Goal: Task Accomplishment & Management: Use online tool/utility

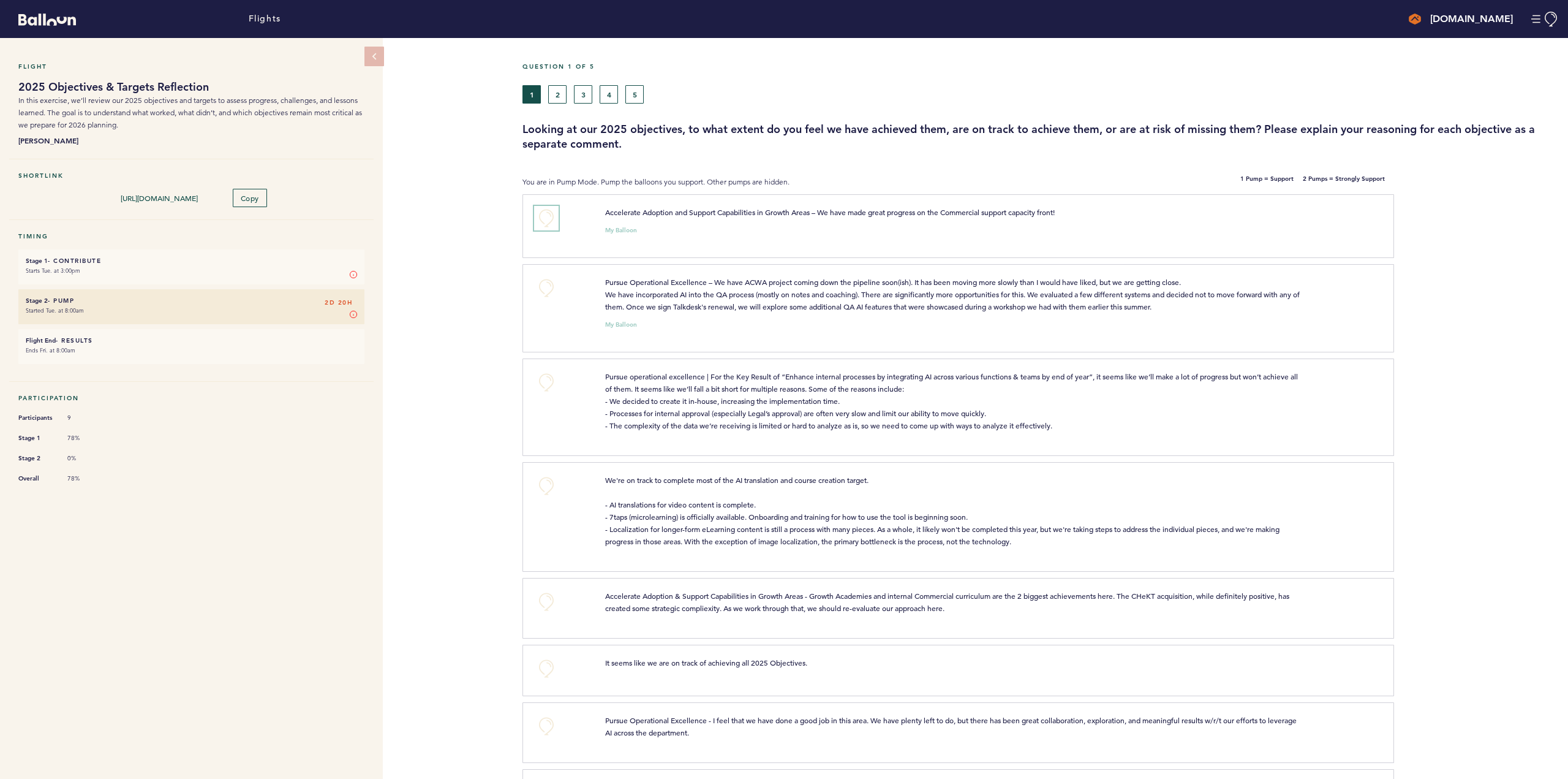
click at [550, 217] on button "+0" at bounding box center [546, 218] width 25 height 25
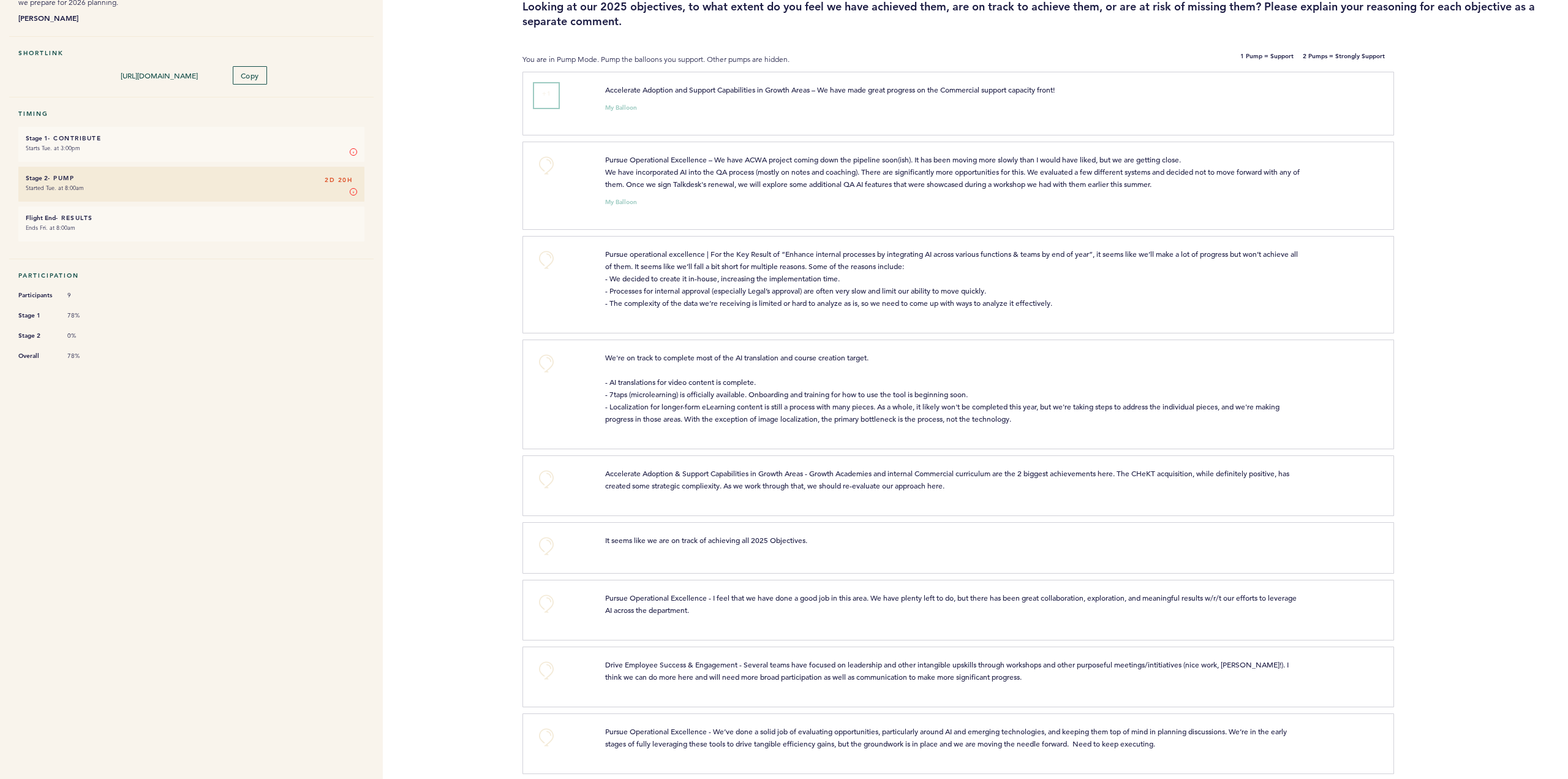
scroll to position [184, 0]
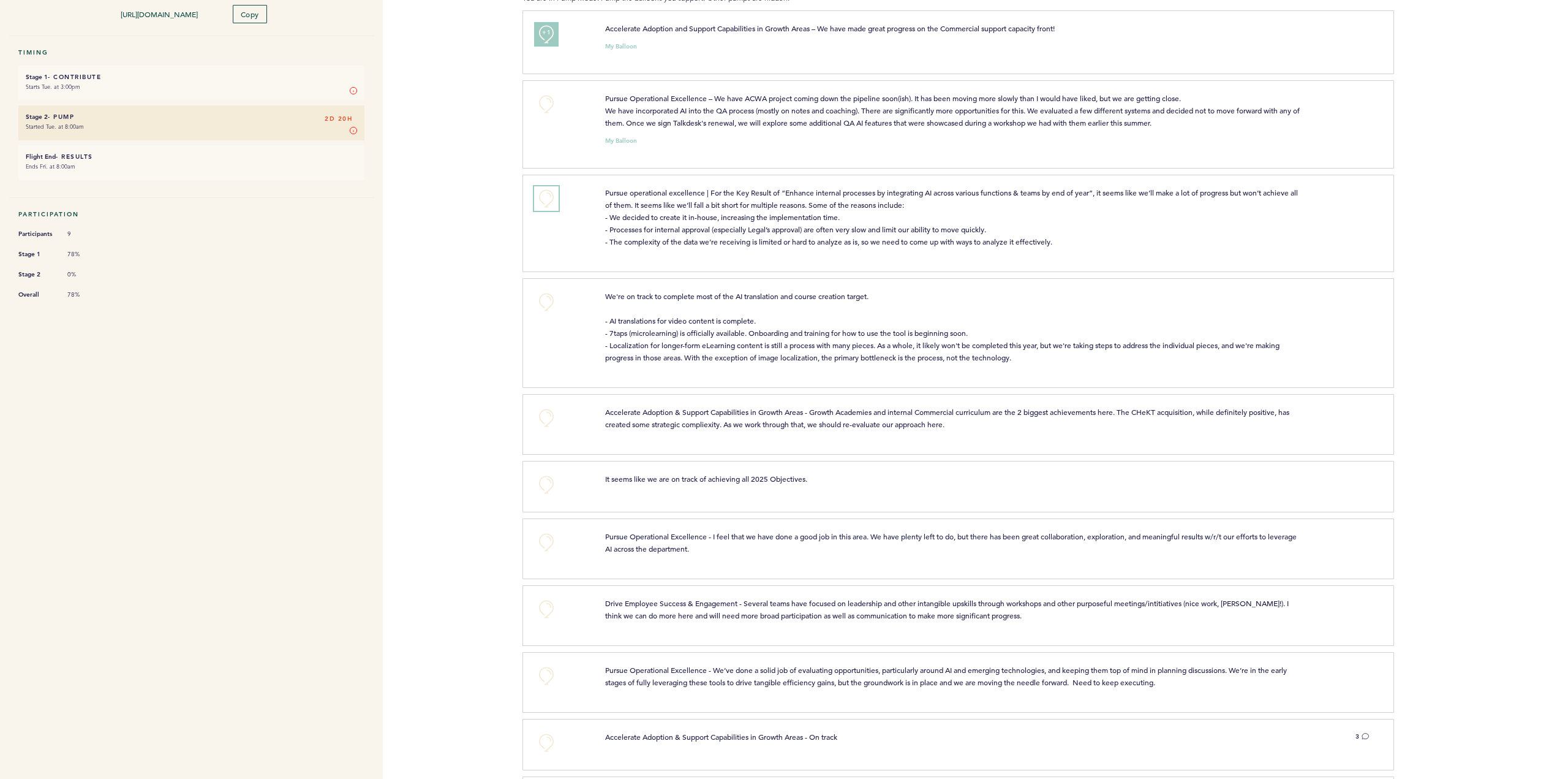
click at [547, 210] on button "+0" at bounding box center [546, 198] width 25 height 25
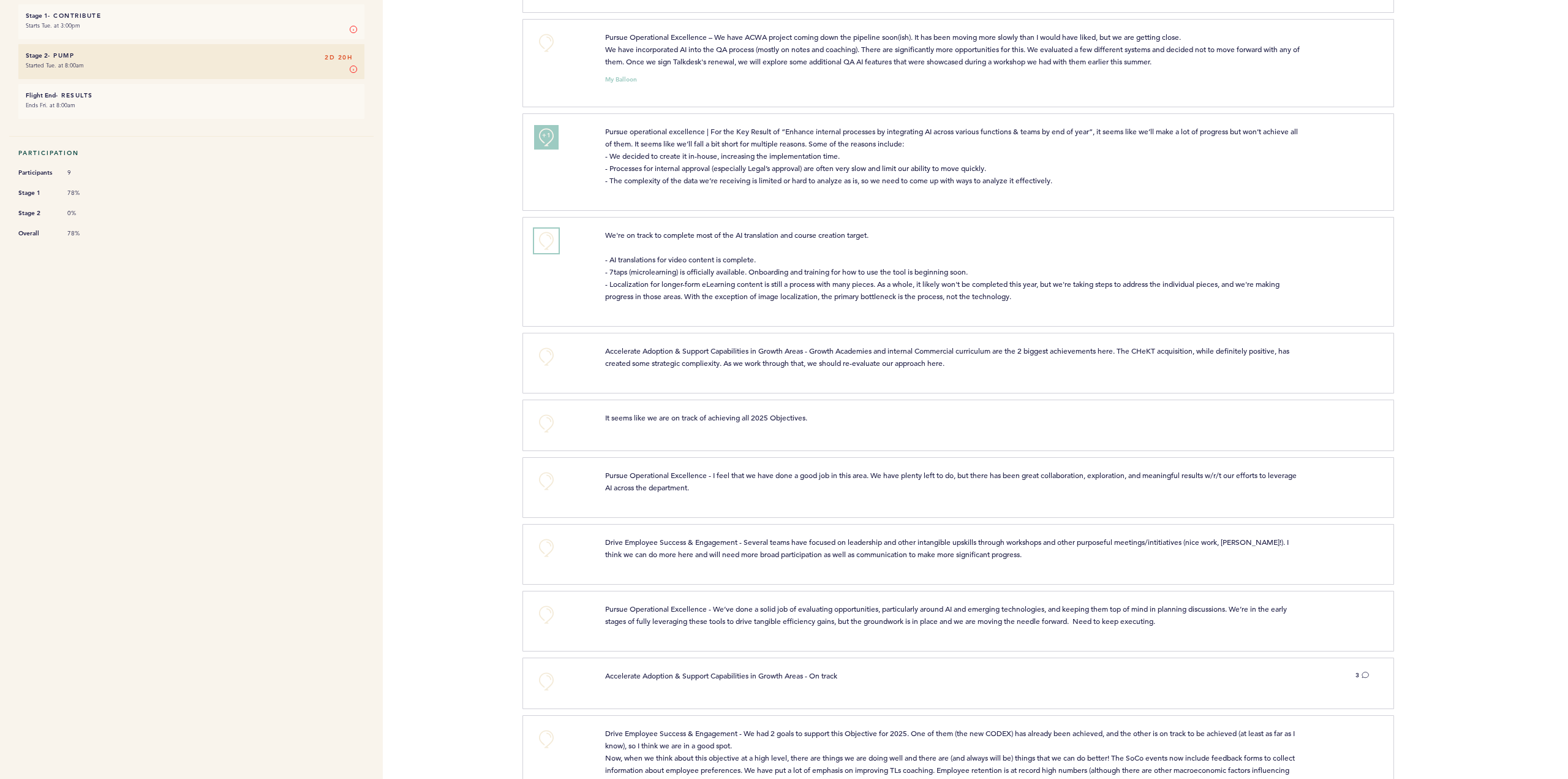
click at [545, 253] on button "+0" at bounding box center [546, 240] width 25 height 25
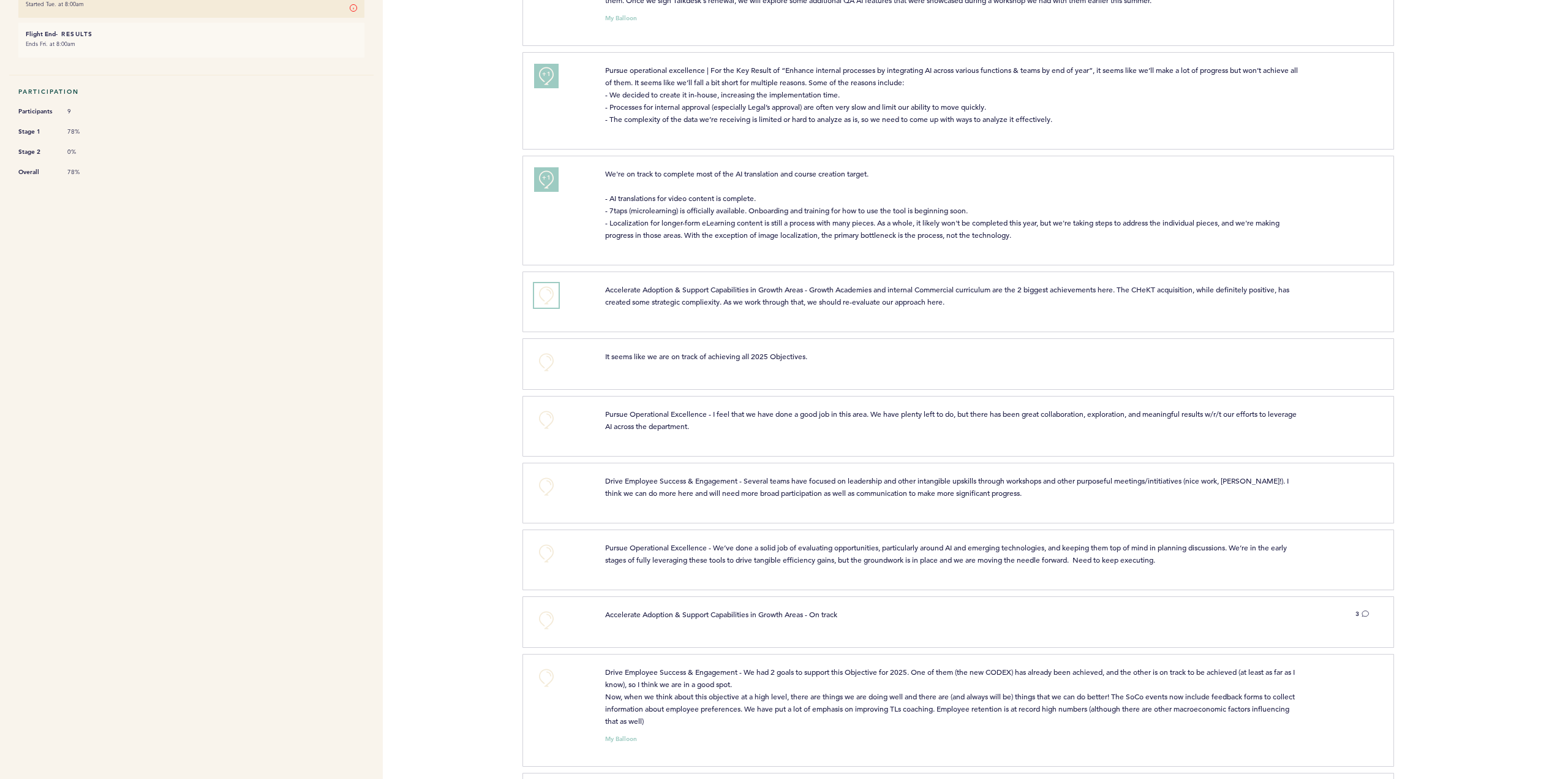
click at [548, 308] on button "+0" at bounding box center [546, 295] width 25 height 25
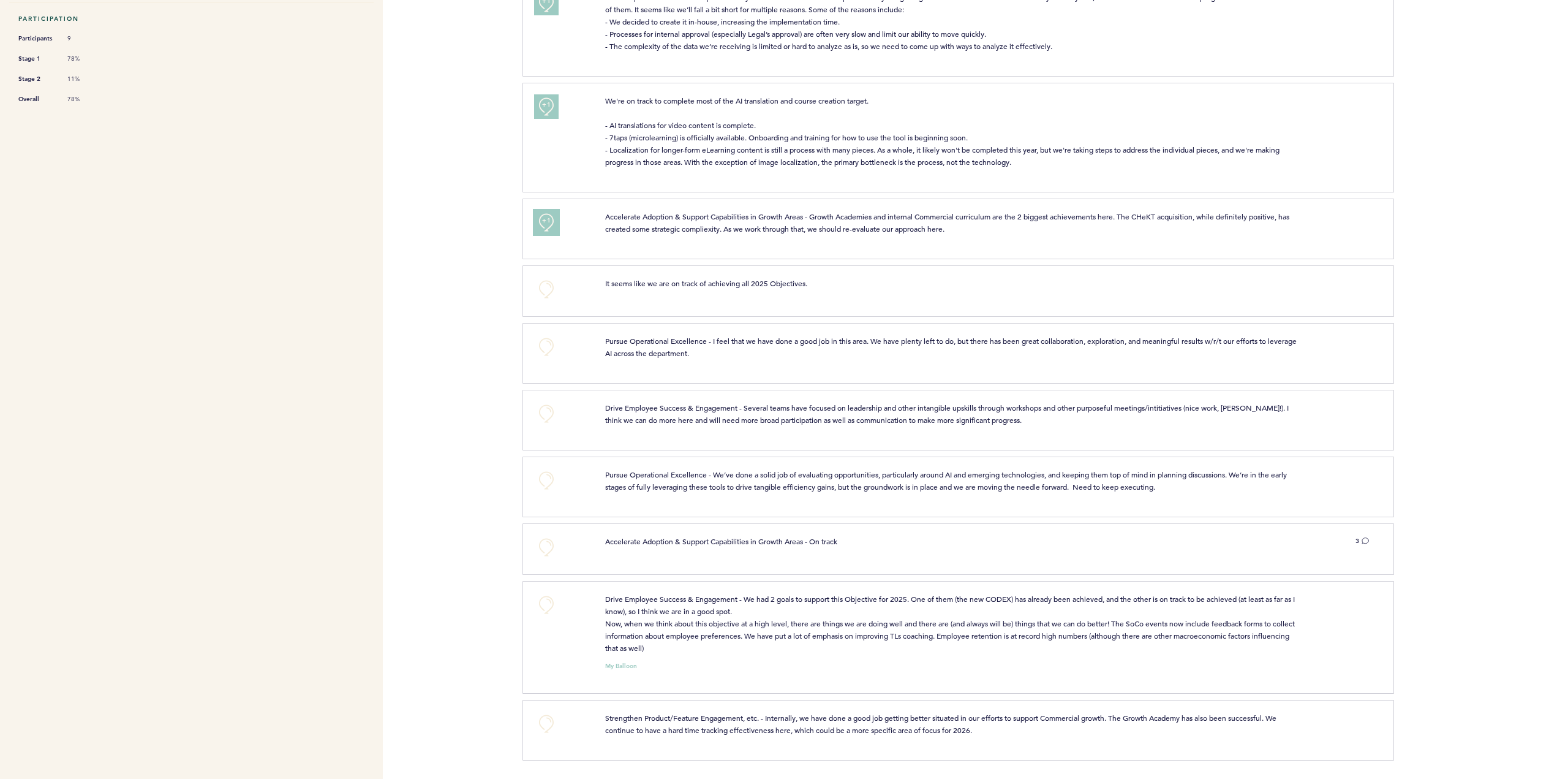
scroll to position [416, 0]
click at [552, 335] on button "+0" at bounding box center [546, 347] width 25 height 25
click at [540, 401] on button "+0" at bounding box center [546, 413] width 25 height 25
click at [543, 592] on button "+0" at bounding box center [546, 604] width 25 height 25
click at [553, 468] on button "+0" at bounding box center [546, 480] width 25 height 25
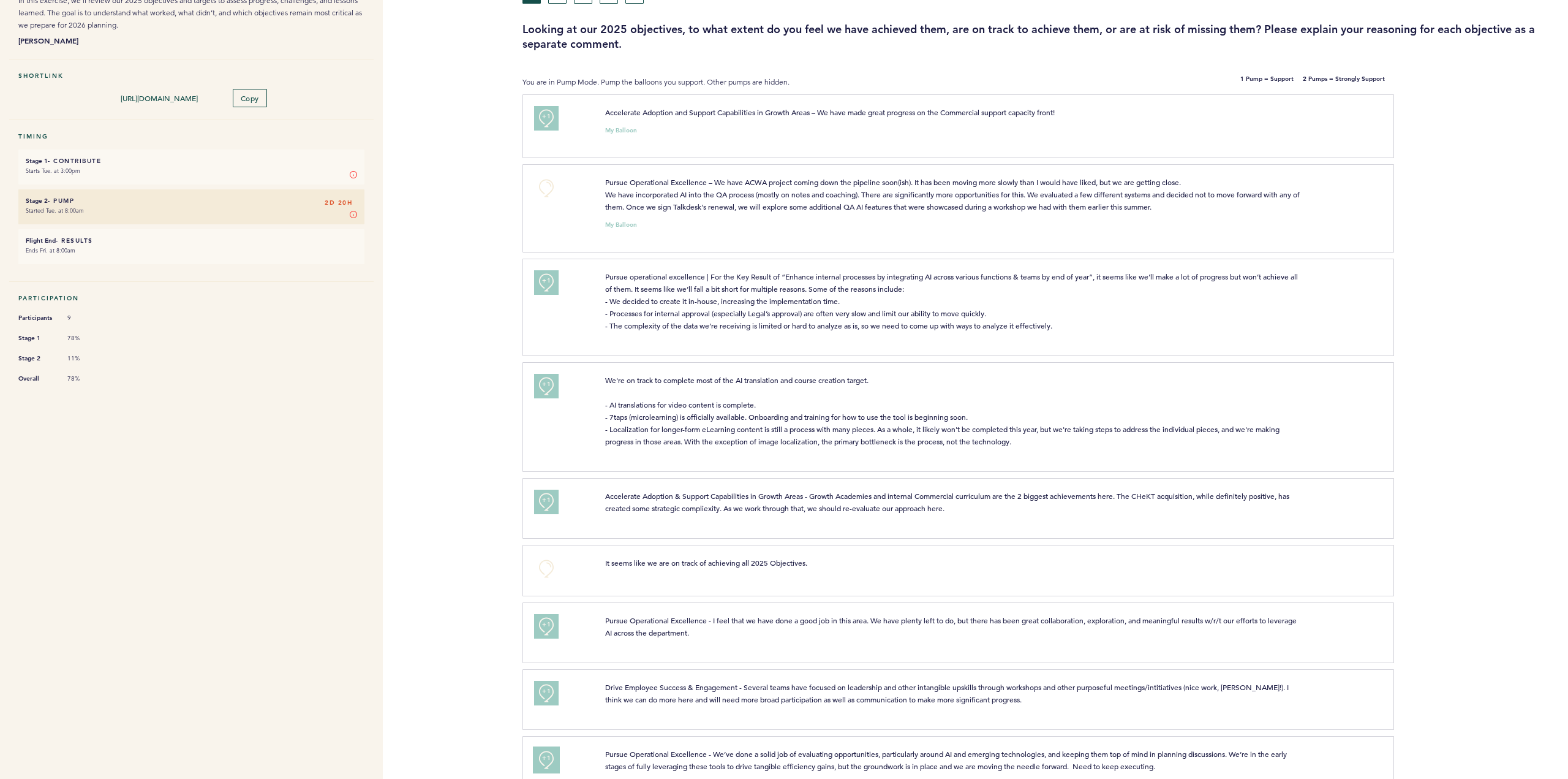
scroll to position [0, 0]
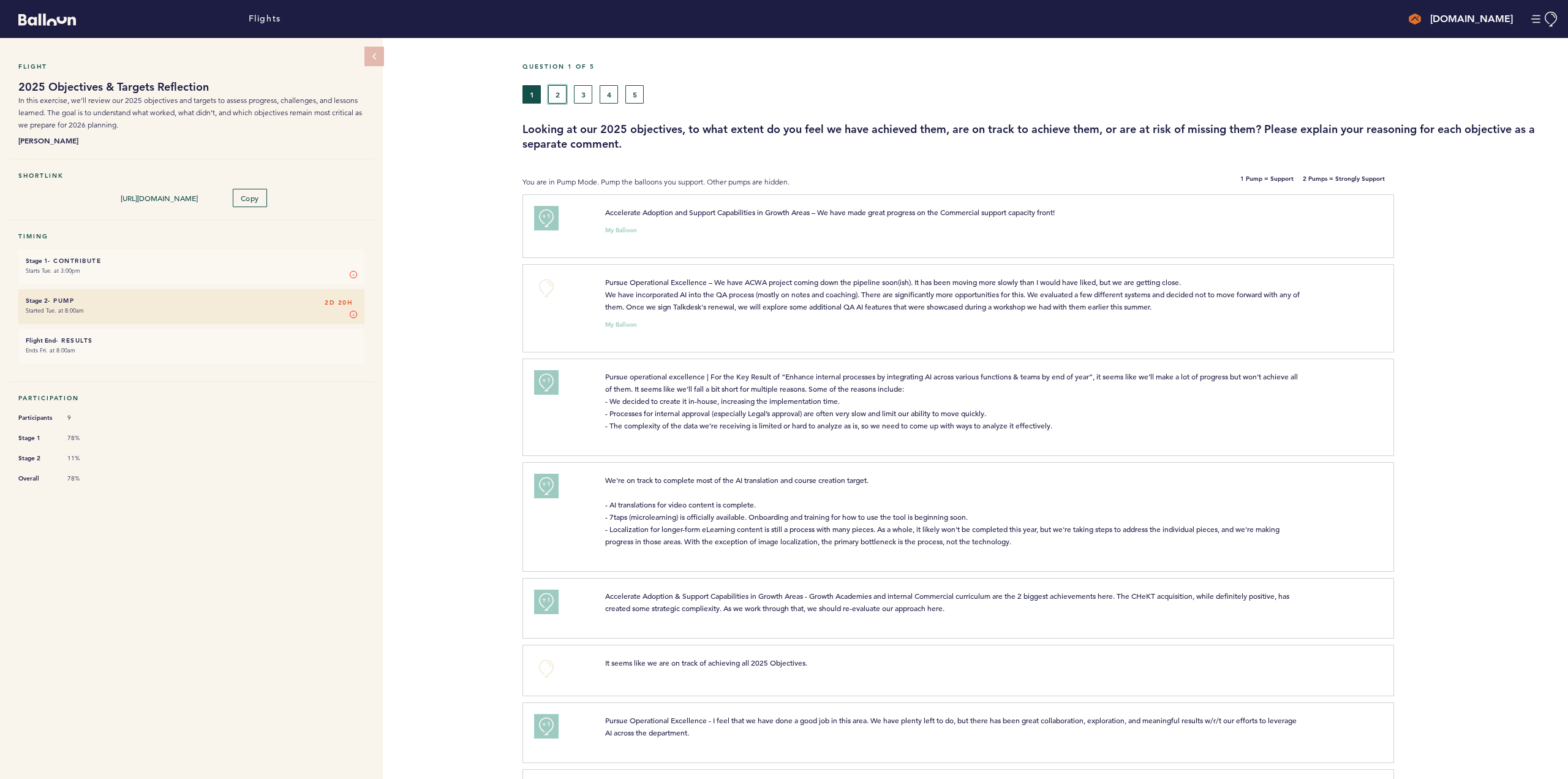
click at [553, 90] on button "2" at bounding box center [557, 94] width 19 height 19
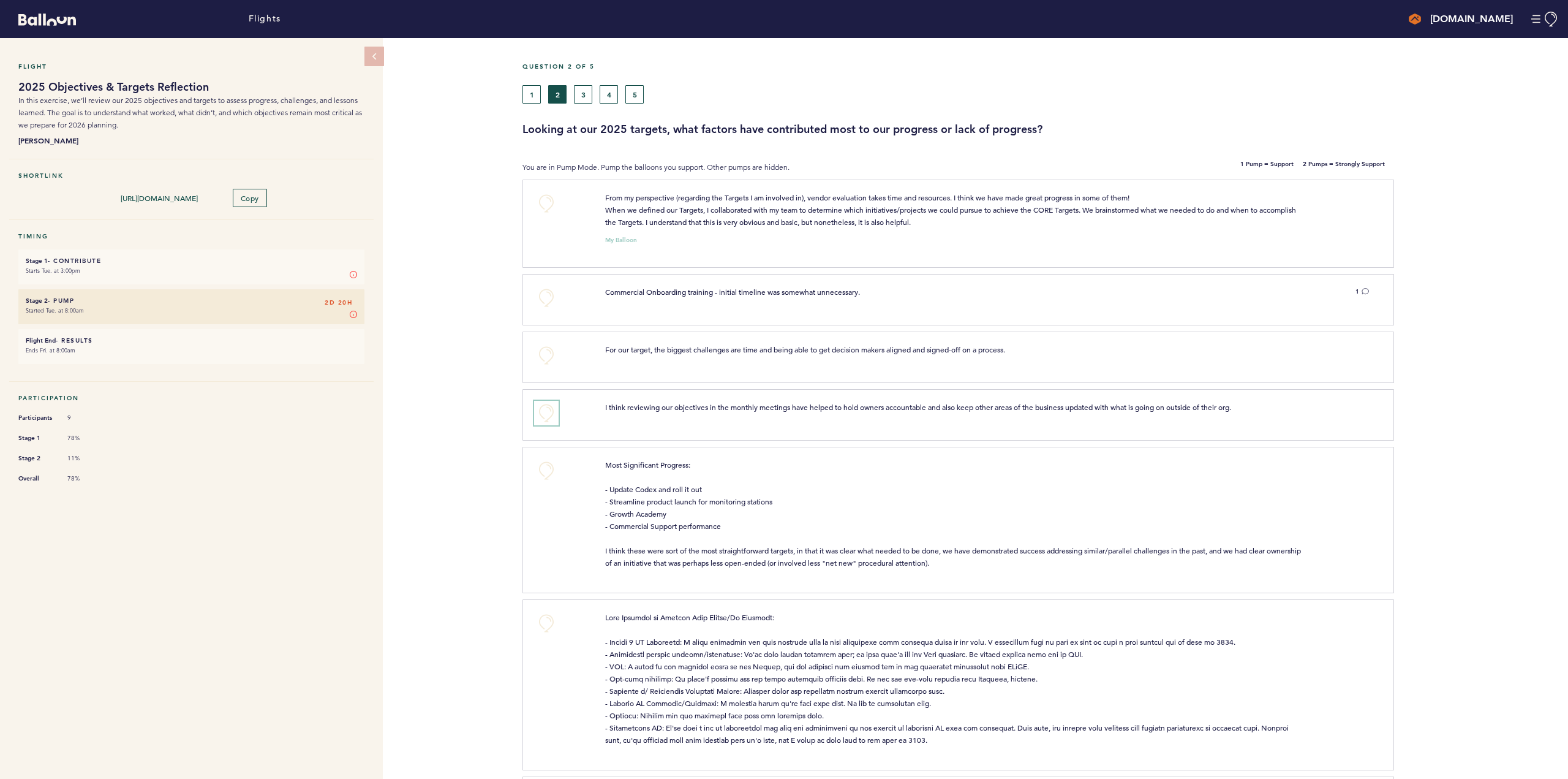
click at [543, 416] on button "+0" at bounding box center [546, 413] width 25 height 25
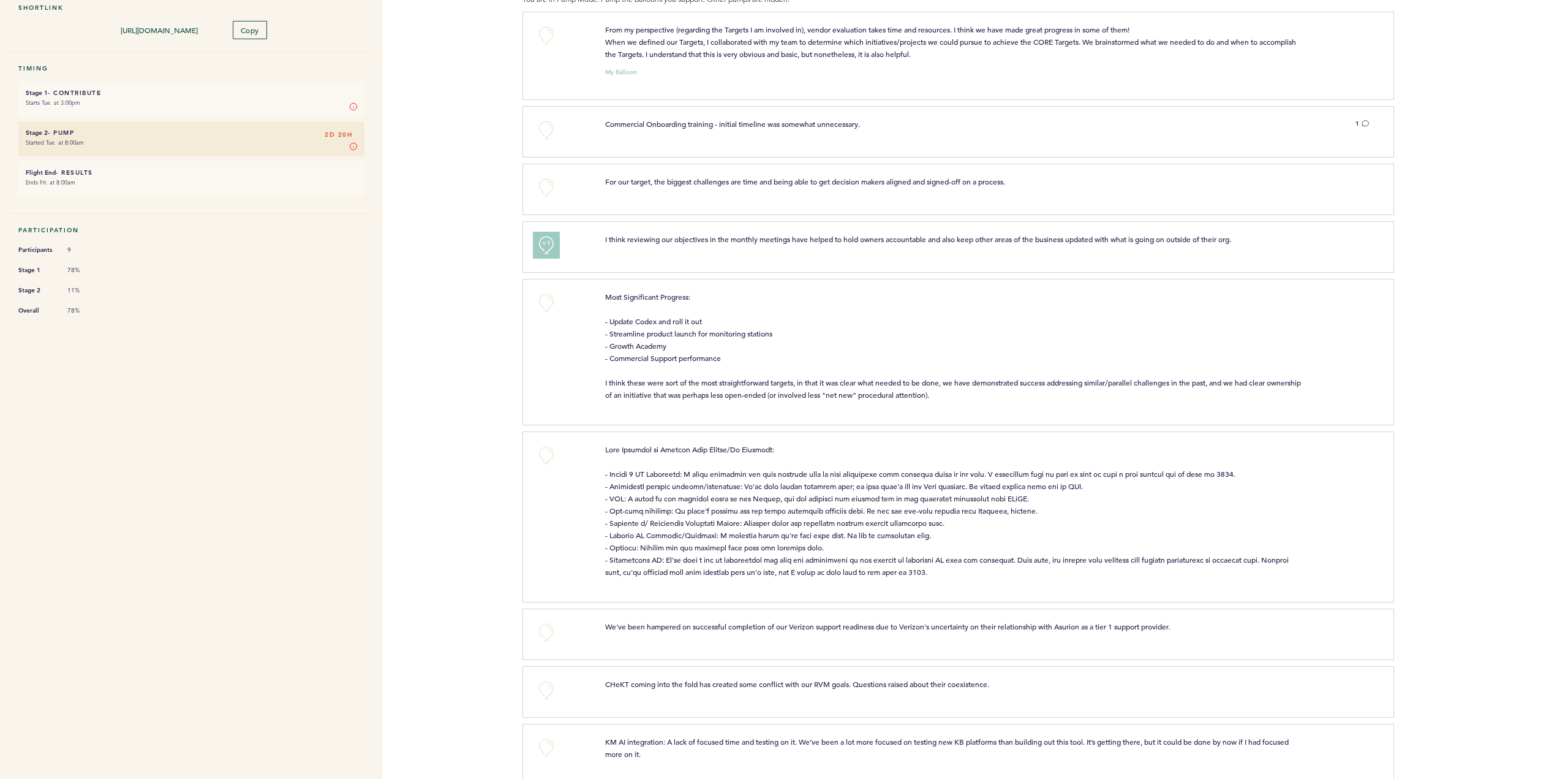
scroll to position [191, 0]
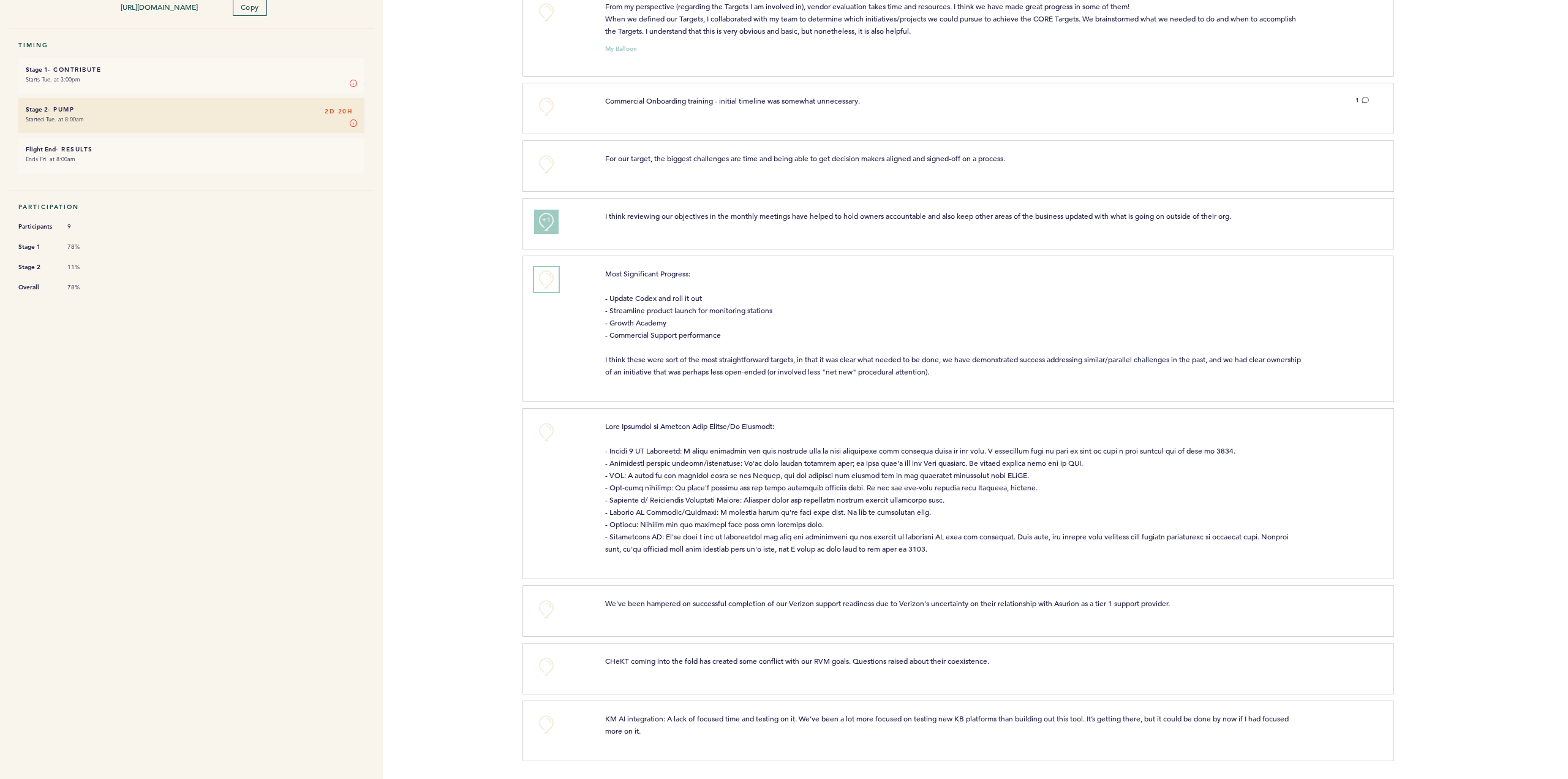
click at [540, 275] on button "+0" at bounding box center [546, 279] width 25 height 25
click at [541, 608] on button "+0" at bounding box center [546, 609] width 25 height 25
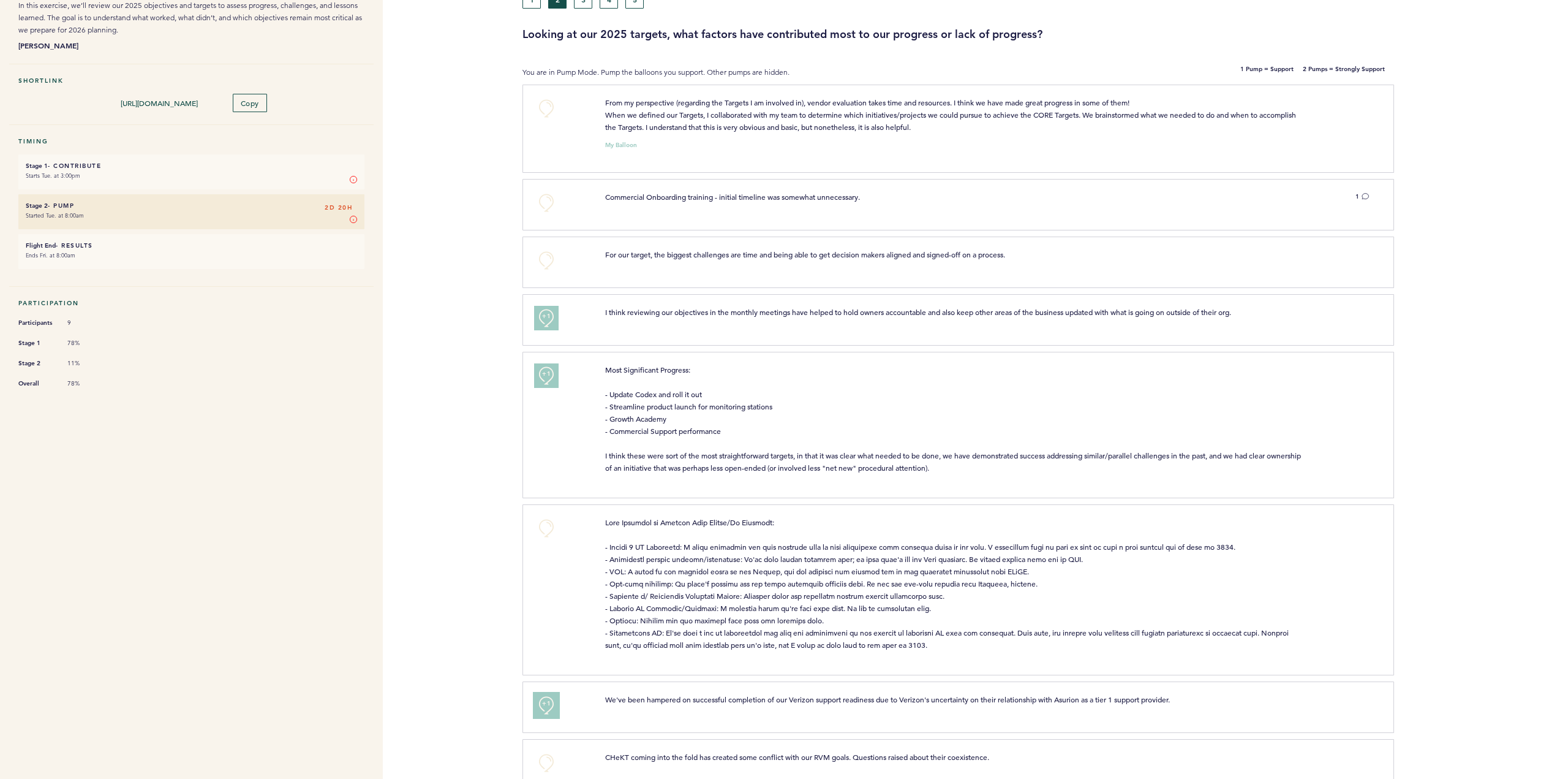
scroll to position [0, 0]
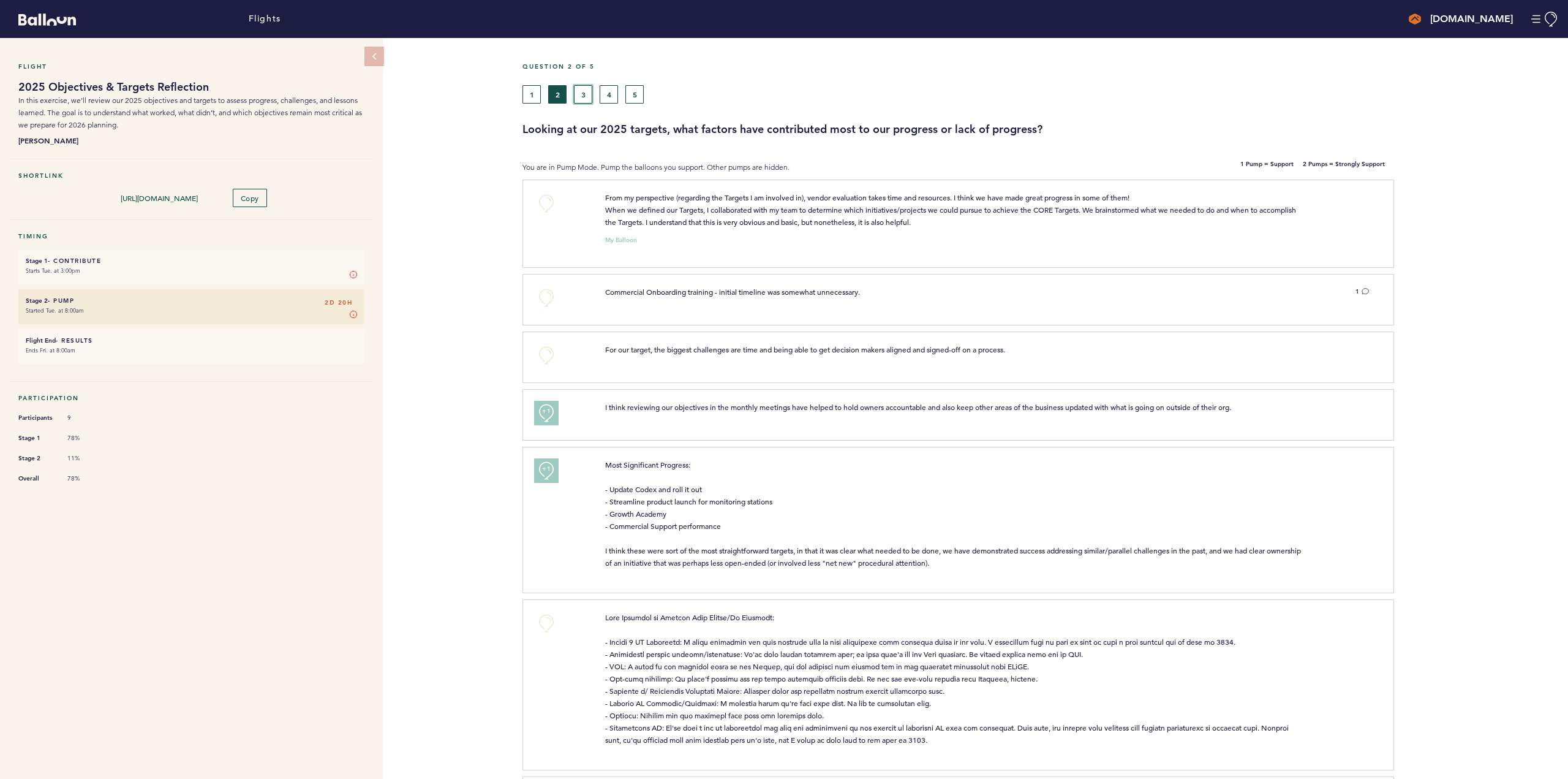
click at [582, 96] on button "3" at bounding box center [583, 94] width 19 height 19
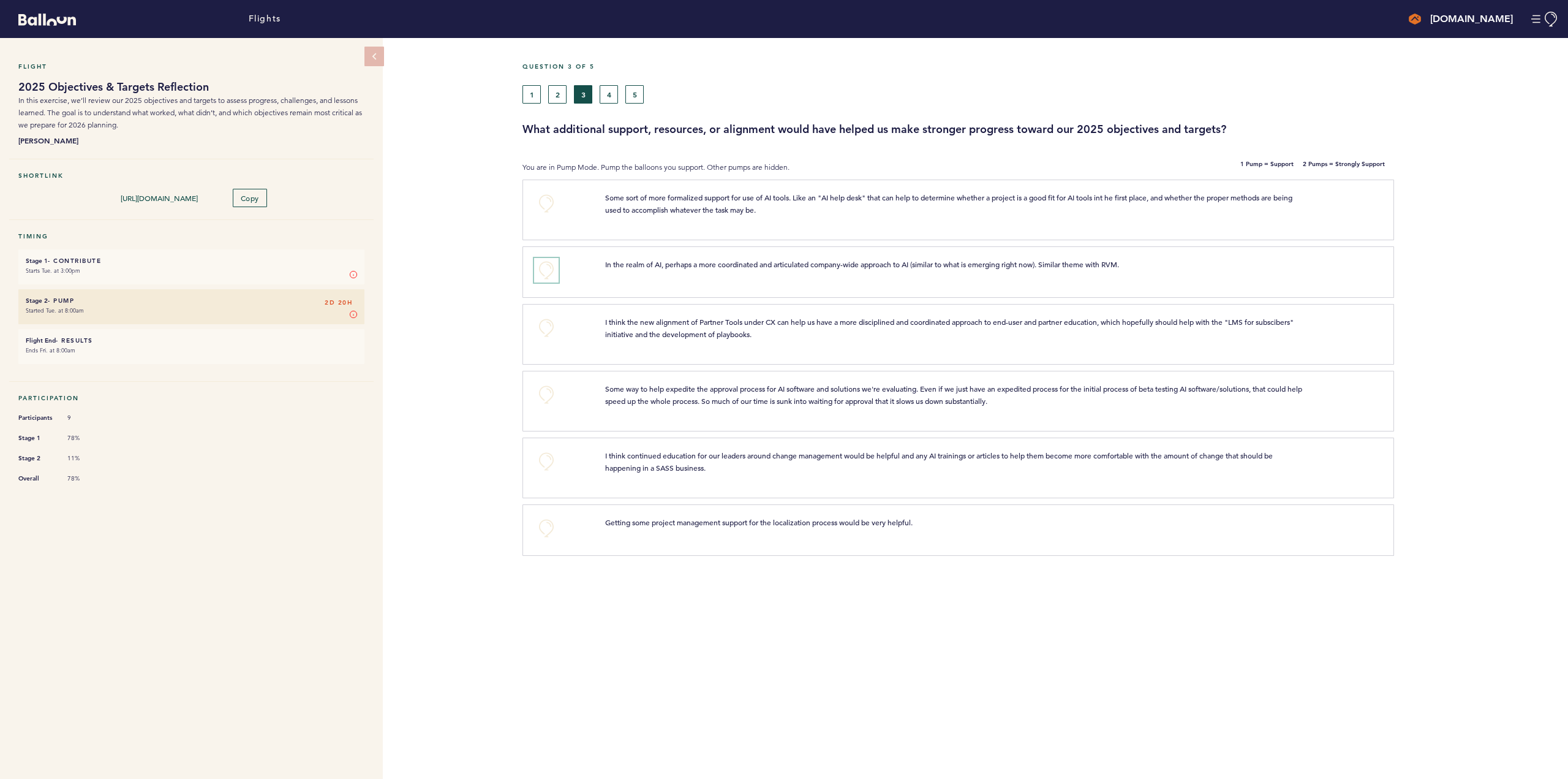
click at [550, 274] on button "+0" at bounding box center [546, 270] width 25 height 25
click at [547, 405] on button "+0" at bounding box center [546, 394] width 25 height 25
click at [545, 473] on button "+0" at bounding box center [546, 461] width 25 height 25
click at [612, 91] on button "4" at bounding box center [609, 94] width 19 height 19
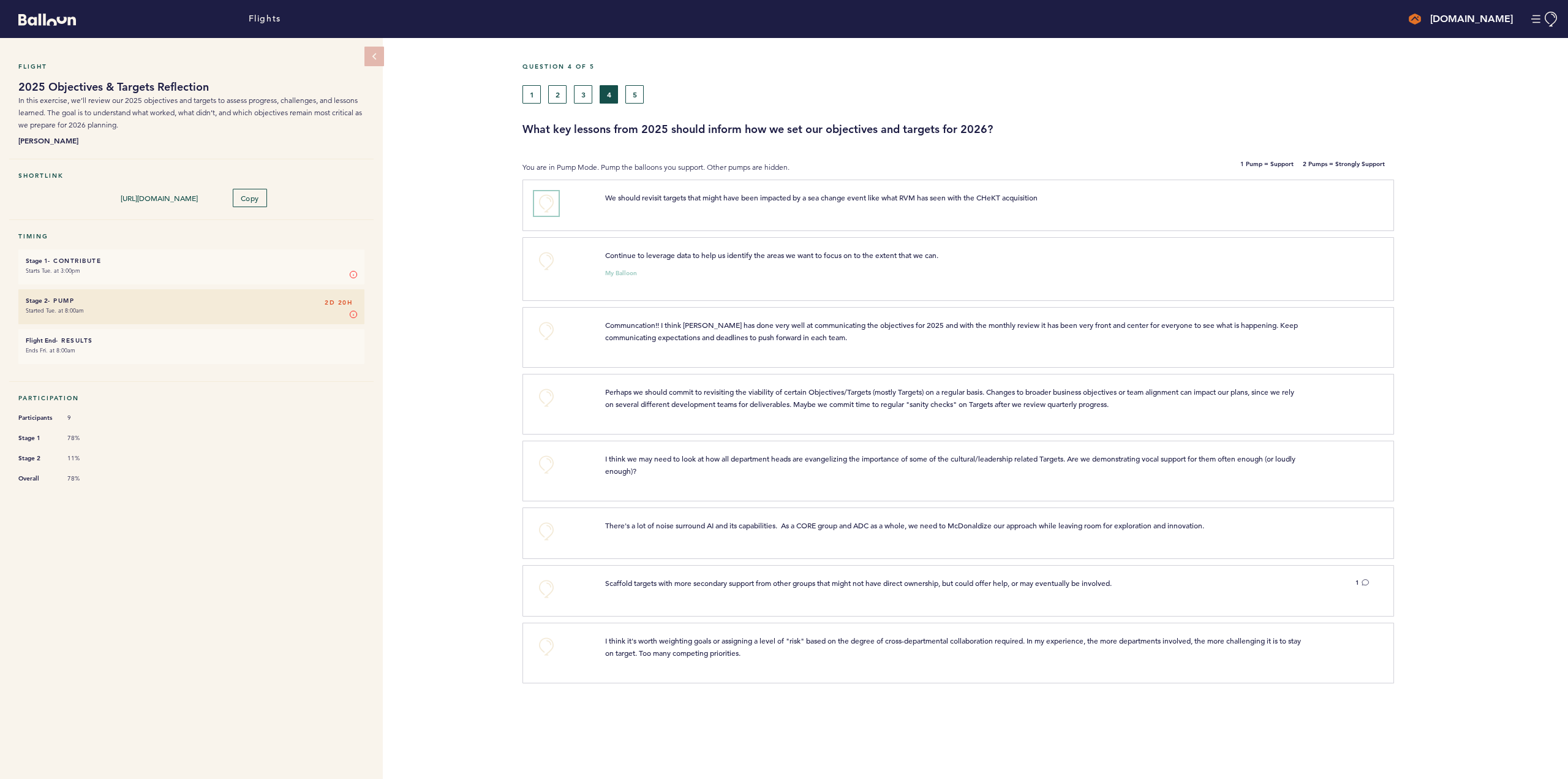
click at [546, 197] on button "+0" at bounding box center [546, 203] width 25 height 25
click at [544, 321] on button "+0" at bounding box center [546, 330] width 25 height 25
click at [539, 395] on button "+0" at bounding box center [546, 397] width 25 height 25
click at [542, 533] on button "+0" at bounding box center [546, 531] width 25 height 25
click at [536, 591] on button "+0" at bounding box center [546, 589] width 25 height 25
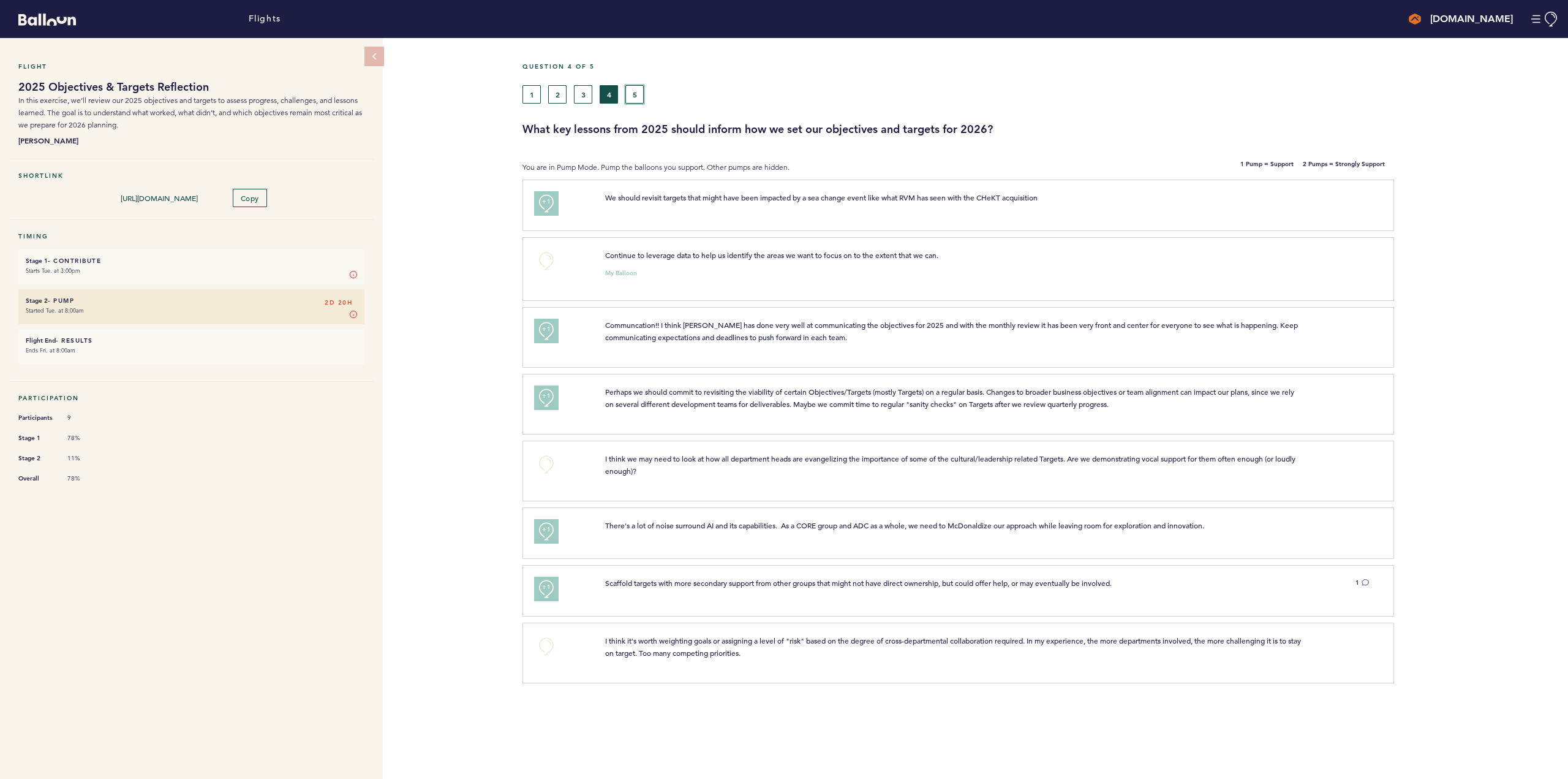
click at [631, 97] on button "5" at bounding box center [634, 94] width 19 height 19
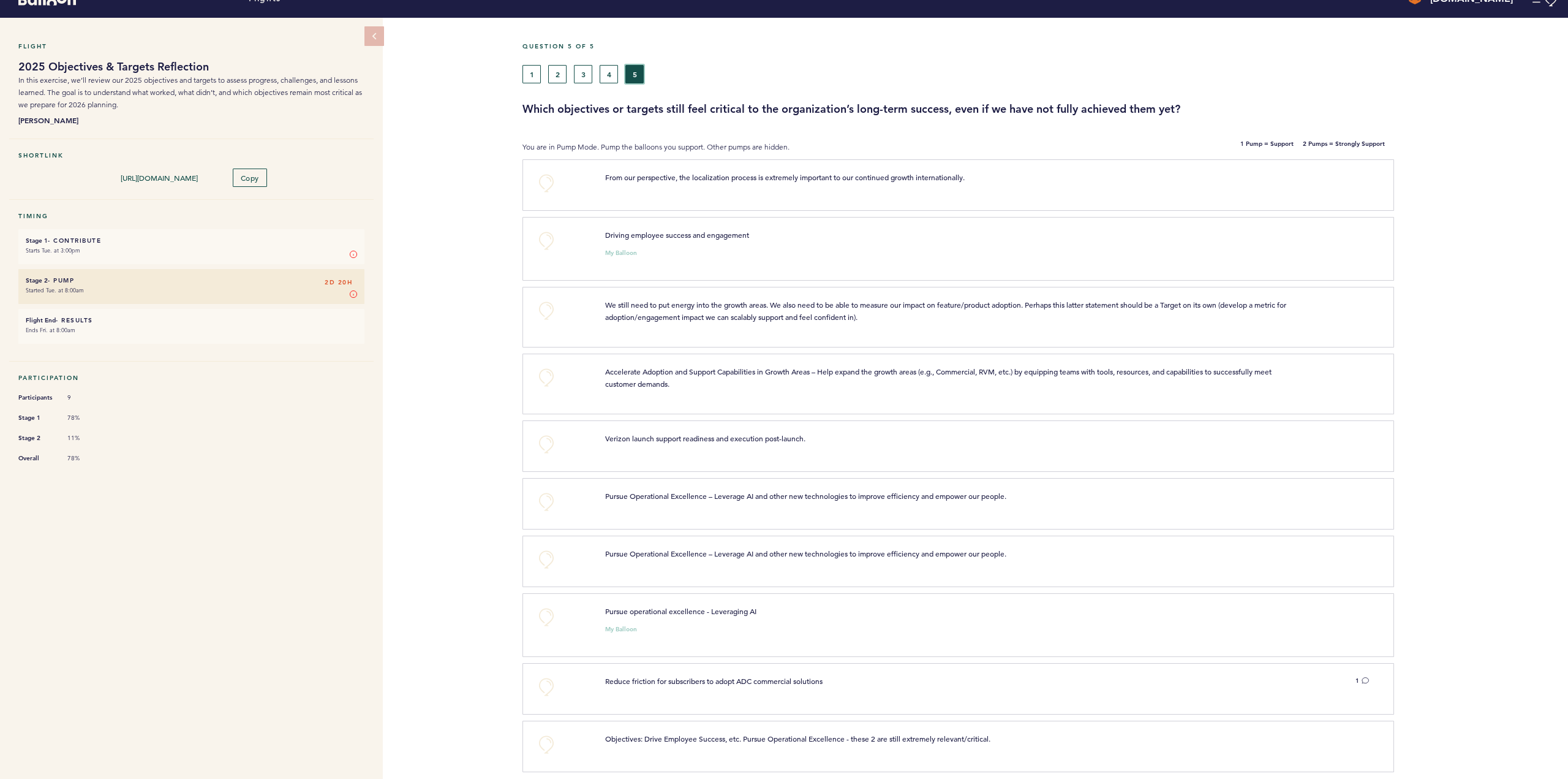
scroll to position [31, 0]
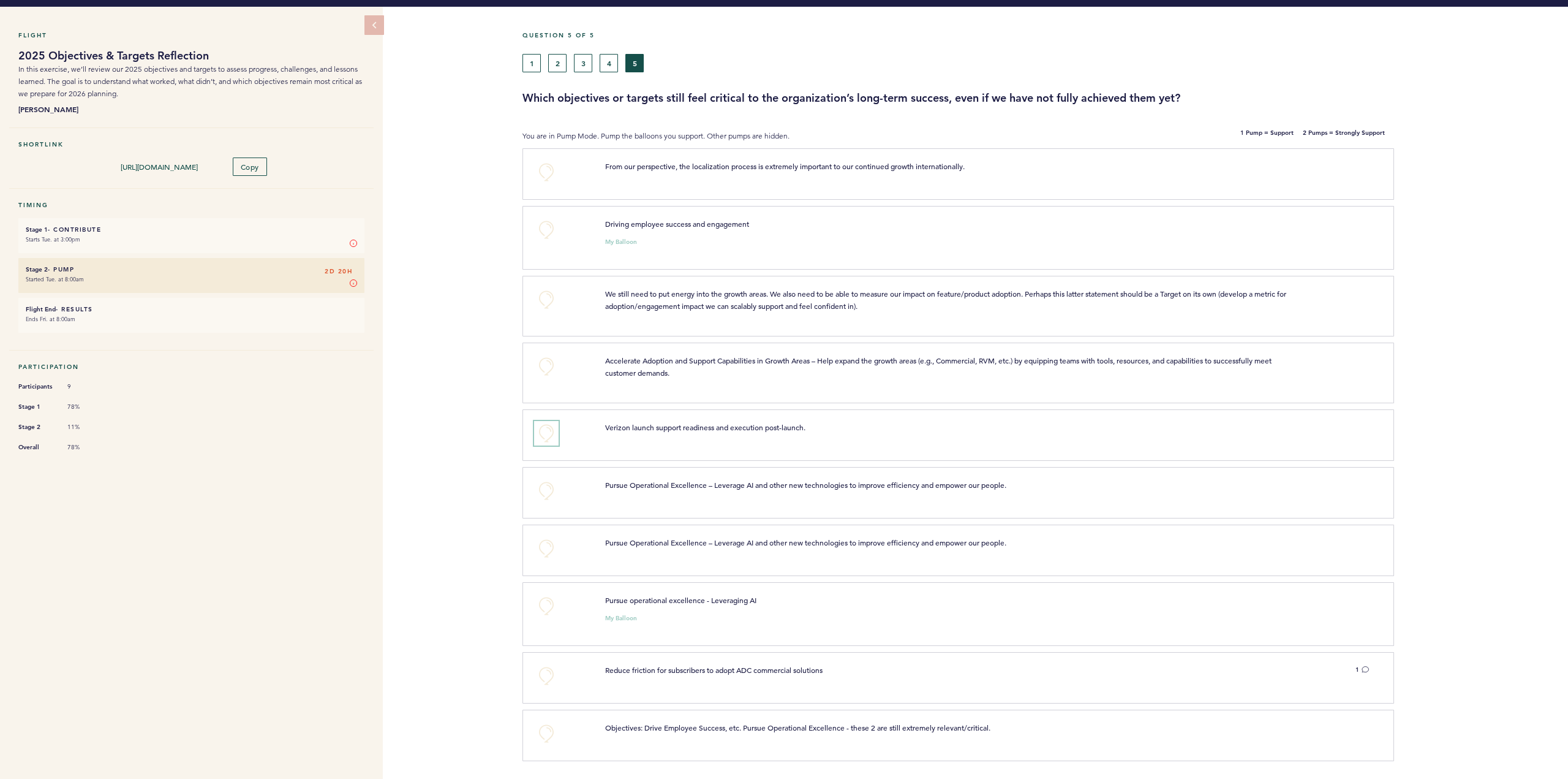
click at [540, 426] on button "+0" at bounding box center [546, 433] width 25 height 25
click at [553, 493] on button "+0" at bounding box center [546, 491] width 25 height 25
click at [547, 230] on button "+0" at bounding box center [546, 229] width 25 height 25
click at [539, 735] on button "+0" at bounding box center [546, 733] width 25 height 25
